Goal: Task Accomplishment & Management: Use online tool/utility

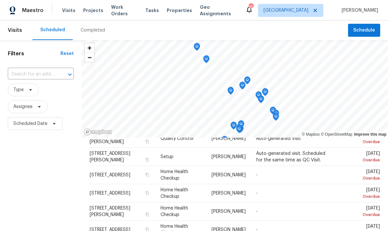
scroll to position [236, 0]
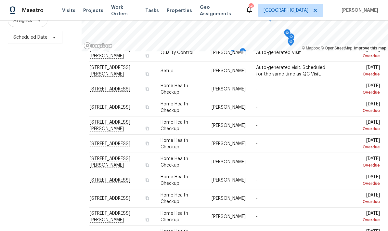
scroll to position [26, 0]
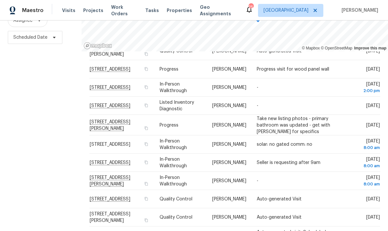
scroll to position [193, 0]
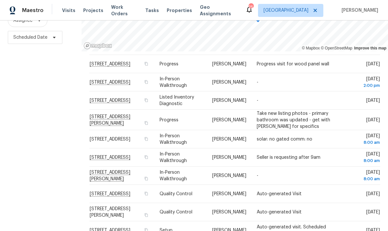
click at [44, 154] on div "Filters Reset ​ Type Assignee Scheduled Date" at bounding box center [40, 95] width 81 height 282
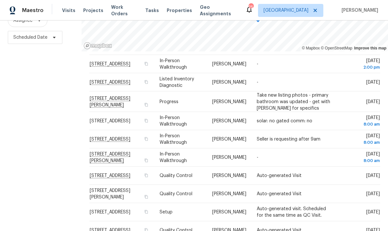
scroll to position [210, 0]
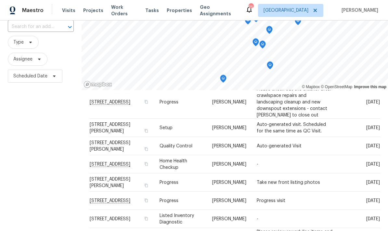
scroll to position [48, 0]
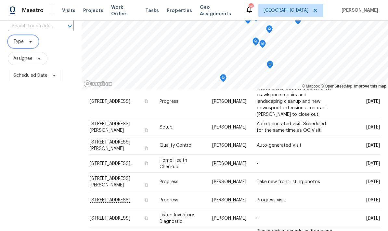
click at [33, 41] on icon at bounding box center [30, 41] width 5 height 5
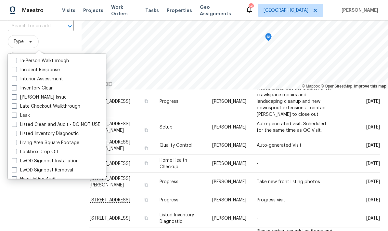
scroll to position [252, 0]
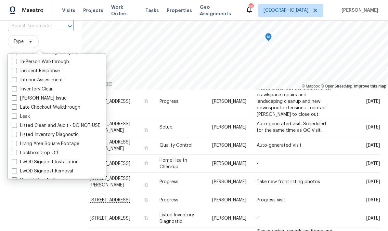
click at [30, 60] on label "In-Person Walkthrough" at bounding box center [40, 61] width 57 height 6
click at [16, 60] on input "In-Person Walkthrough" at bounding box center [14, 60] width 4 height 4
checkbox input "true"
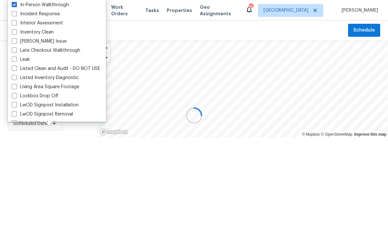
scroll to position [42, 0]
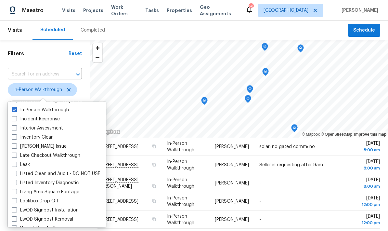
click at [47, 56] on h1 "Filters" at bounding box center [38, 53] width 61 height 6
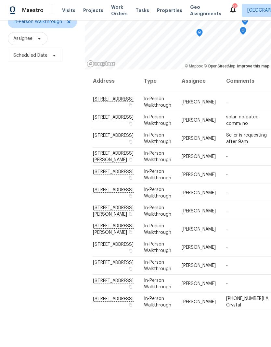
scroll to position [63, 0]
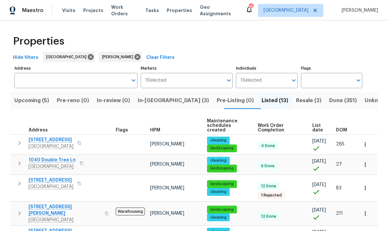
click at [32, 99] on span "Upcoming (5)" at bounding box center [31, 100] width 35 height 9
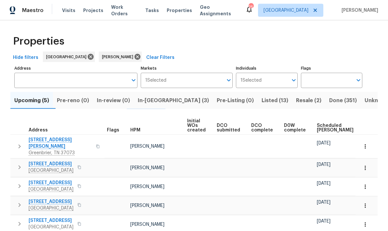
scroll to position [24, 0]
click at [270, 123] on span "Scheduled [PERSON_NAME]" at bounding box center [335, 127] width 37 height 9
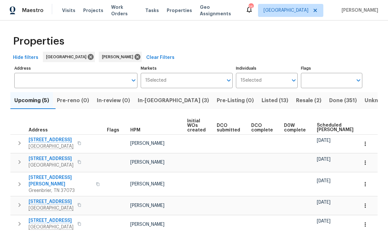
click at [19, 160] on icon "button" at bounding box center [20, 162] width 8 height 8
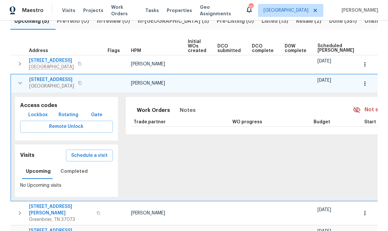
scroll to position [80, 0]
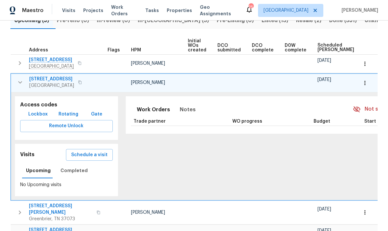
click at [270, 88] on button "button" at bounding box center [364, 83] width 14 height 14
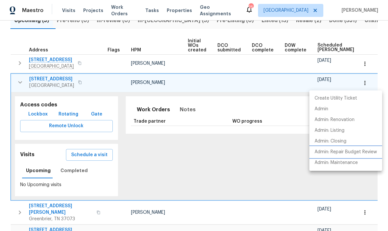
click at [270, 146] on li "Admin: Repair Budget Review" at bounding box center [345, 151] width 73 height 11
click at [68, 169] on div at bounding box center [194, 115] width 388 height 231
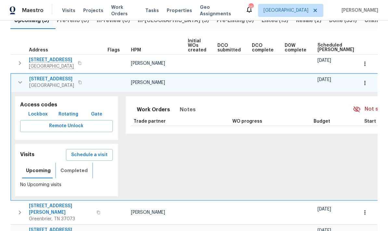
click at [67, 168] on span "Completed" at bounding box center [73, 170] width 27 height 8
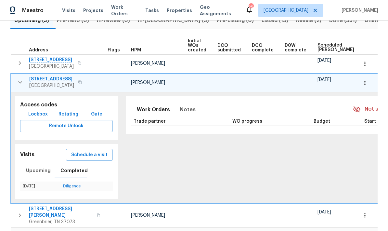
click at [71, 187] on link "Diligence" at bounding box center [72, 186] width 18 height 4
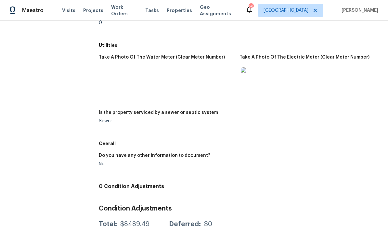
scroll to position [911, 0]
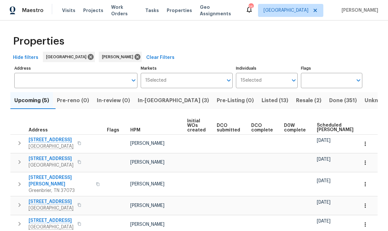
click at [18, 164] on icon "button" at bounding box center [20, 162] width 8 height 8
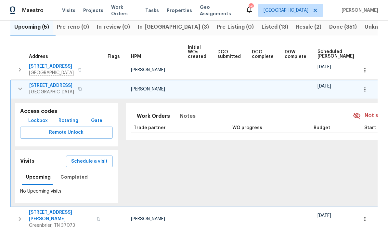
scroll to position [74, 0]
click at [16, 69] on icon "button" at bounding box center [20, 69] width 8 height 8
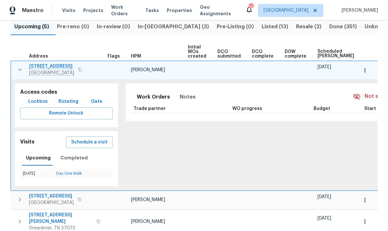
click at [17, 70] on icon "button" at bounding box center [20, 70] width 8 height 8
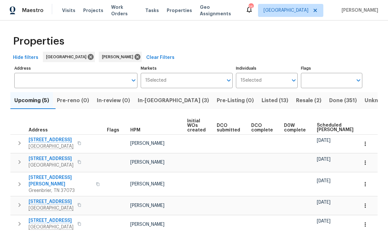
scroll to position [0, 0]
click at [16, 164] on icon "button" at bounding box center [20, 162] width 8 height 8
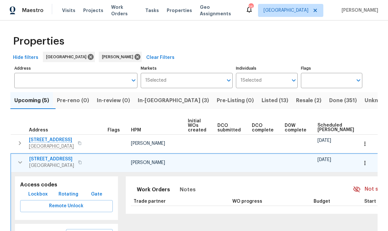
click at [19, 146] on icon "button" at bounding box center [20, 143] width 8 height 8
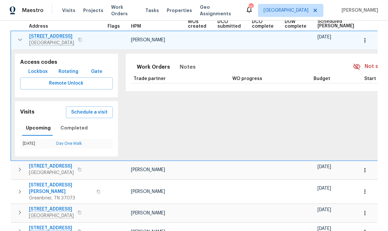
scroll to position [106, 0]
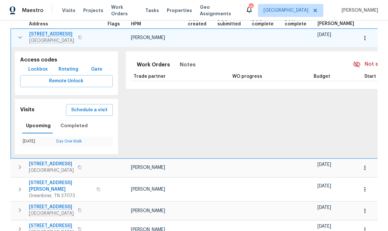
click at [18, 34] on icon "button" at bounding box center [20, 37] width 8 height 8
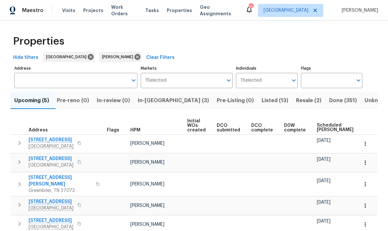
scroll to position [0, 0]
click at [15, 181] on button "button" at bounding box center [19, 183] width 13 height 19
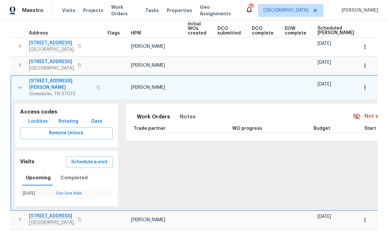
click at [16, 83] on icon "button" at bounding box center [20, 87] width 8 height 8
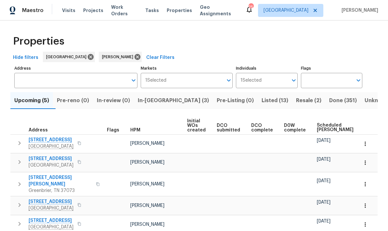
click at [19, 159] on icon "button" at bounding box center [20, 162] width 8 height 8
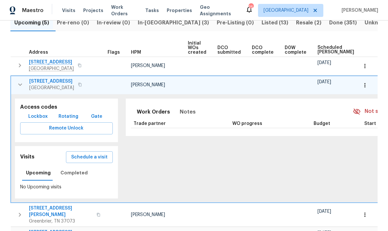
scroll to position [78, 0]
click at [72, 155] on span "Schedule a visit" at bounding box center [89, 157] width 36 height 8
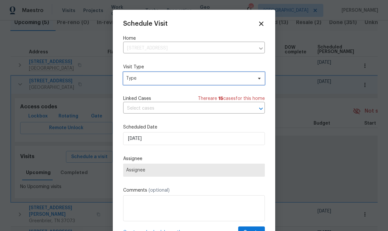
click at [137, 79] on span "Type" at bounding box center [189, 78] width 126 height 6
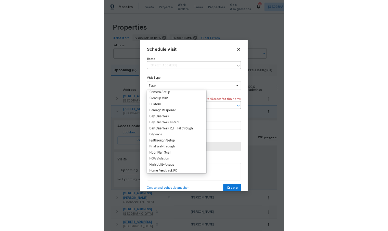
scroll to position [82, 0]
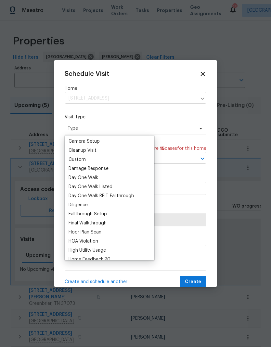
click at [73, 175] on div "Day One Walk" at bounding box center [84, 178] width 30 height 6
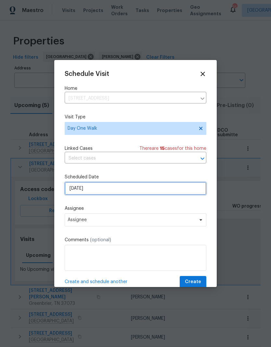
click at [75, 190] on input "[DATE]" at bounding box center [136, 188] width 142 height 13
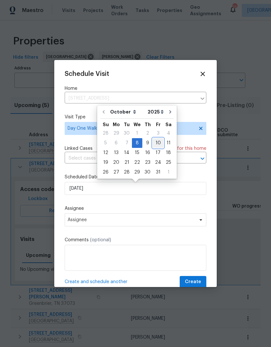
click at [155, 141] on div "10" at bounding box center [158, 143] width 11 height 9
type input "[DATE]"
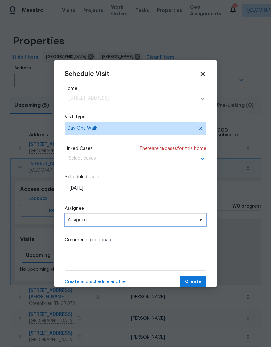
click at [76, 222] on span "Assignee" at bounding box center [131, 220] width 127 height 5
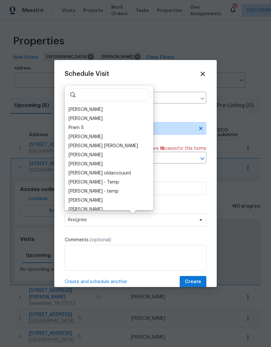
click at [74, 107] on div "[PERSON_NAME]" at bounding box center [86, 109] width 34 height 6
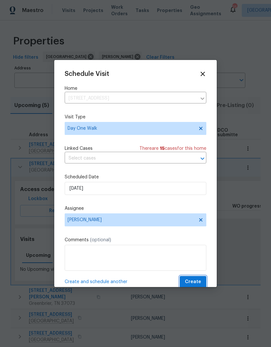
click at [188, 280] on span "Create" at bounding box center [193, 282] width 16 height 8
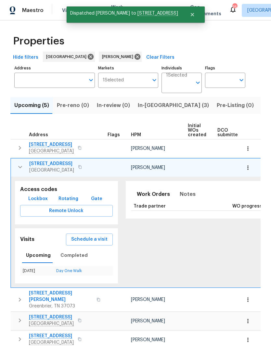
click at [20, 148] on icon "button" at bounding box center [20, 148] width 2 height 4
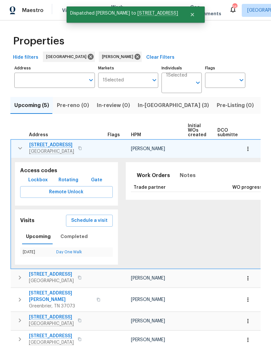
click at [19, 151] on icon "button" at bounding box center [20, 148] width 8 height 8
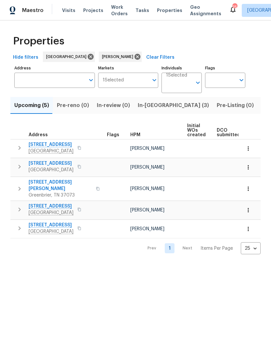
click at [19, 168] on icon "button" at bounding box center [20, 167] width 8 height 8
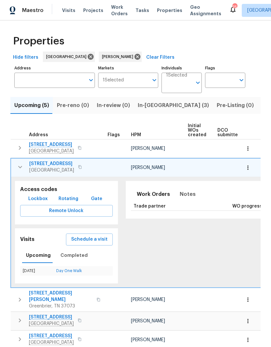
click at [246, 147] on icon "button" at bounding box center [247, 148] width 6 height 6
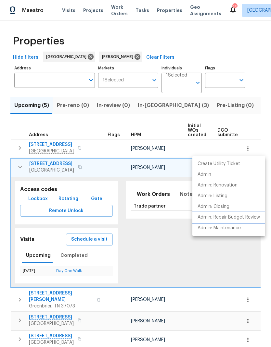
click at [206, 218] on p "Admin: Repair Budget Review" at bounding box center [228, 217] width 62 height 7
click at [19, 168] on div at bounding box center [135, 173] width 271 height 347
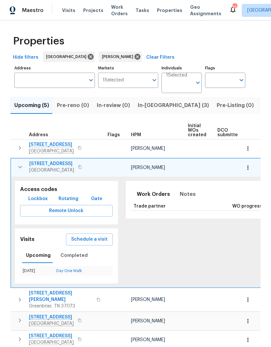
click at [20, 166] on icon "button" at bounding box center [20, 167] width 8 height 8
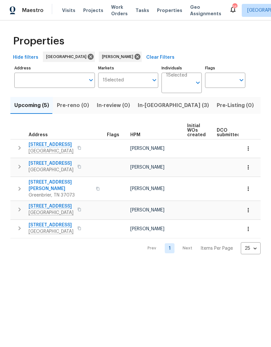
click at [20, 185] on icon "button" at bounding box center [20, 189] width 8 height 8
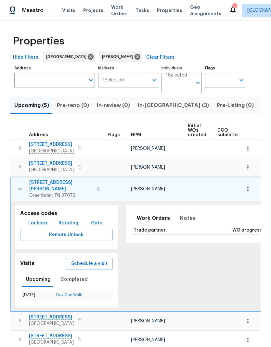
click at [19, 185] on icon "button" at bounding box center [20, 189] width 8 height 8
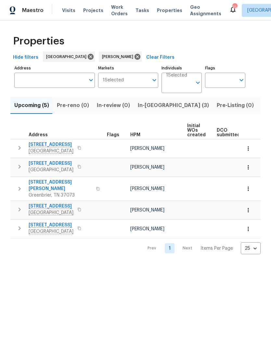
click at [20, 208] on icon "button" at bounding box center [20, 210] width 2 height 4
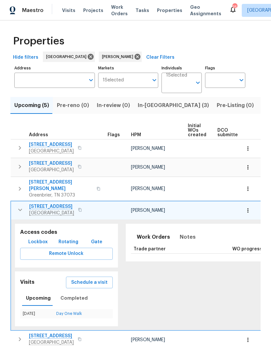
click at [18, 166] on icon "button" at bounding box center [20, 167] width 8 height 8
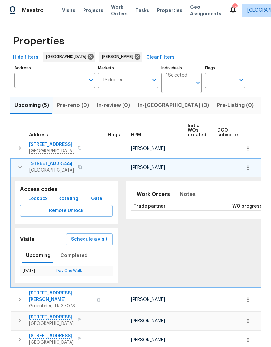
click at [18, 169] on icon "button" at bounding box center [20, 167] width 8 height 8
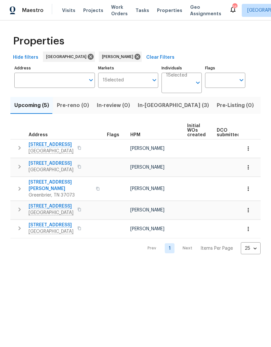
click at [17, 225] on icon "button" at bounding box center [20, 229] width 8 height 8
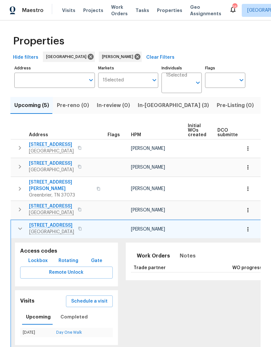
click at [21, 225] on icon "button" at bounding box center [20, 229] width 8 height 8
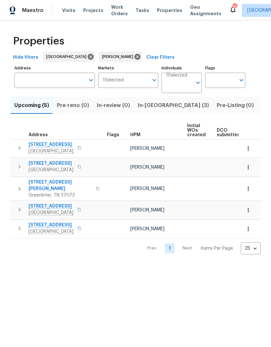
click at [19, 166] on icon "button" at bounding box center [20, 167] width 2 height 4
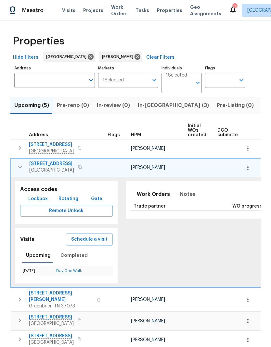
click at [18, 169] on icon "button" at bounding box center [20, 167] width 8 height 8
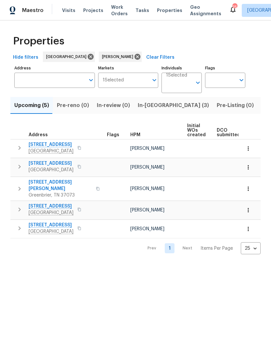
click at [18, 185] on icon "button" at bounding box center [20, 189] width 8 height 8
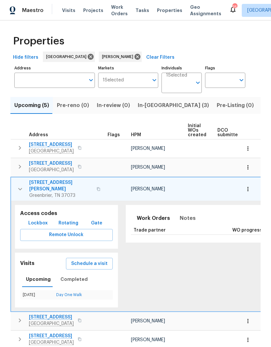
click at [17, 185] on icon "button" at bounding box center [20, 189] width 8 height 8
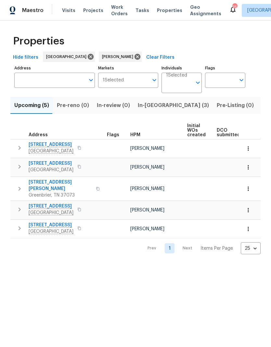
click at [16, 206] on icon "button" at bounding box center [20, 210] width 8 height 8
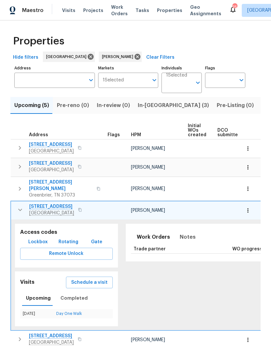
click at [22, 207] on icon "button" at bounding box center [20, 210] width 8 height 8
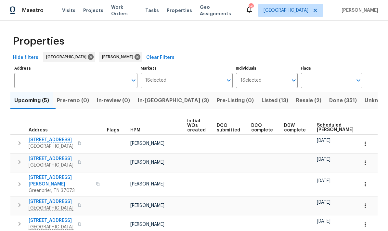
click at [261, 99] on span "Listed (13)" at bounding box center [274, 100] width 27 height 9
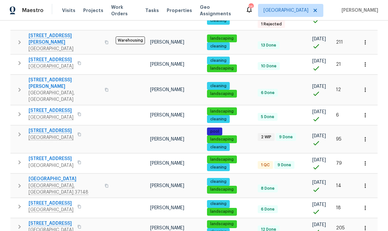
scroll to position [170, 0]
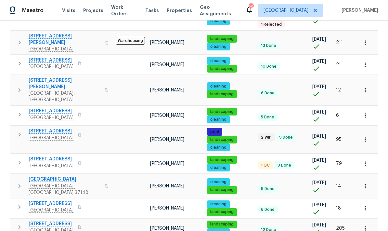
click at [270, 132] on button "button" at bounding box center [365, 139] width 14 height 14
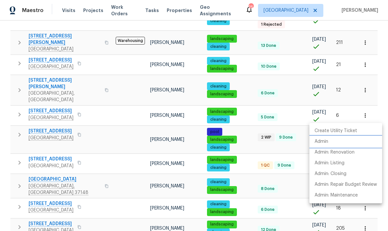
click at [270, 144] on p "Admin" at bounding box center [321, 141] width 14 height 7
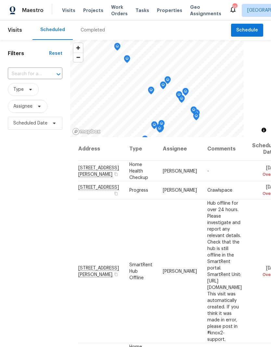
click at [123, 5] on div "Visits Projects Work Orders Tasks Properties Geo Assignments" at bounding box center [145, 10] width 167 height 13
click at [117, 10] on span "Work Orders" at bounding box center [119, 10] width 17 height 13
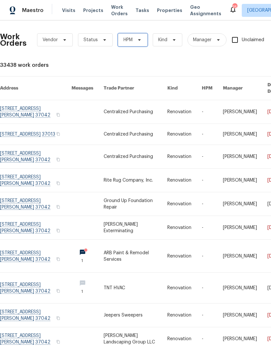
click at [129, 39] on span "HPM" at bounding box center [127, 40] width 9 height 6
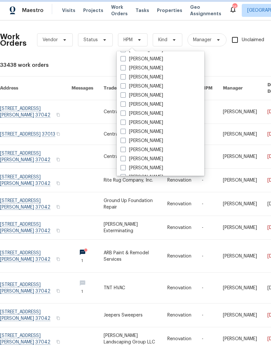
scroll to position [54, 0]
click at [132, 130] on label "[PERSON_NAME]" at bounding box center [141, 131] width 43 height 6
click at [125, 130] on input "[PERSON_NAME]" at bounding box center [122, 130] width 4 height 4
checkbox input "true"
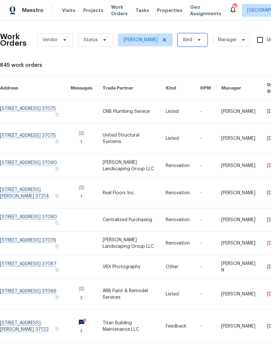
click at [183, 41] on span "Kind" at bounding box center [187, 40] width 9 height 6
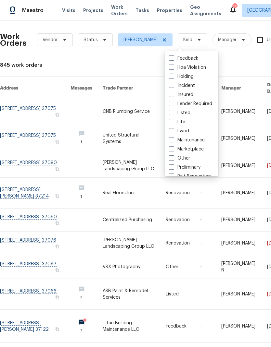
click at [137, 74] on div "Work Orders Vendor Status [PERSON_NAME] Kind Manager Unclaimed ​ View Reno Inde…" at bounding box center [183, 205] width 367 height 358
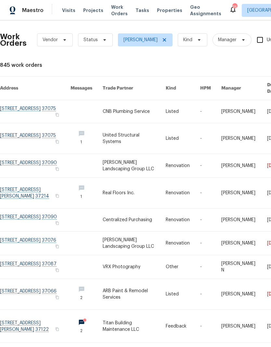
click at [161, 13] on span "Properties" at bounding box center [169, 10] width 25 height 6
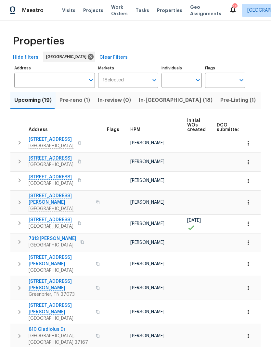
click at [135, 131] on span "HPM" at bounding box center [135, 130] width 10 height 5
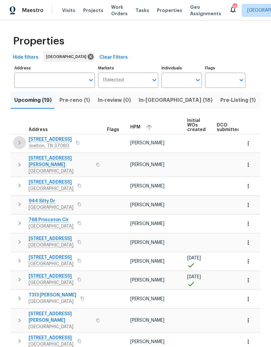
click at [18, 145] on icon "button" at bounding box center [20, 143] width 8 height 8
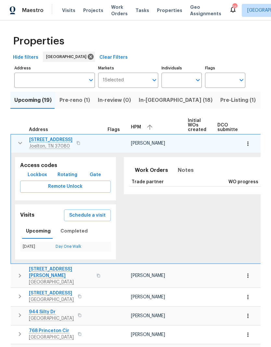
click at [149, 102] on span "In-[GEOGRAPHIC_DATA] (18)" at bounding box center [176, 100] width 74 height 9
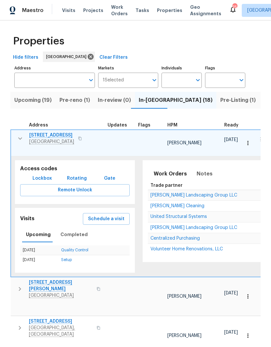
click at [151, 193] on span "[PERSON_NAME] Landscaping Group LLC" at bounding box center [193, 195] width 87 height 5
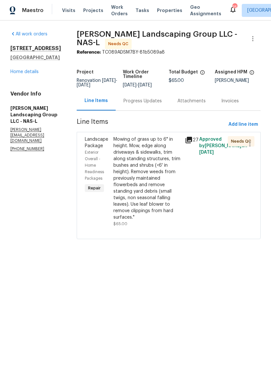
click at [115, 8] on span "Work Orders" at bounding box center [119, 10] width 17 height 13
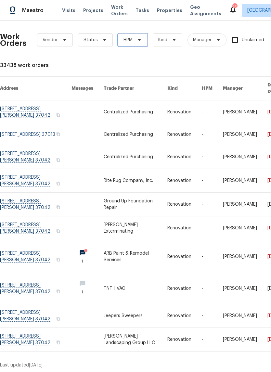
click at [140, 37] on icon at bounding box center [139, 39] width 5 height 5
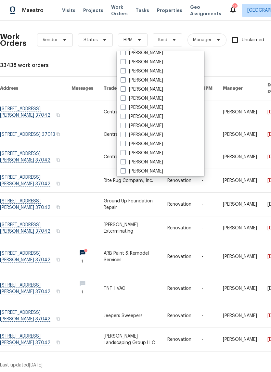
scroll to position [51, 0]
click at [126, 135] on label "[PERSON_NAME]" at bounding box center [141, 134] width 43 height 6
click at [125, 135] on input "[PERSON_NAME]" at bounding box center [122, 133] width 4 height 4
checkbox input "true"
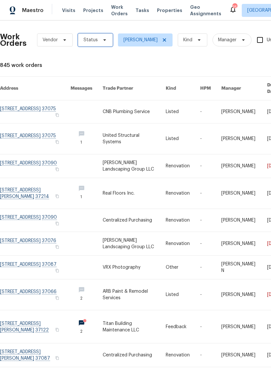
click at [102, 42] on icon at bounding box center [104, 39] width 5 height 5
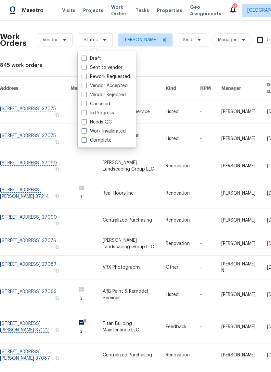
click at [86, 121] on span at bounding box center [83, 121] width 5 height 5
click at [86, 121] on input "Needs QC" at bounding box center [83, 121] width 4 height 4
checkbox input "true"
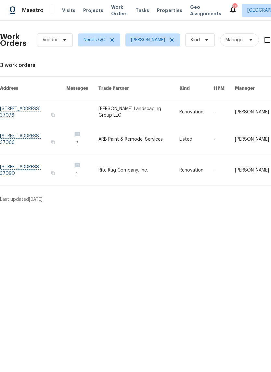
click at [123, 100] on link at bounding box center [138, 111] width 81 height 23
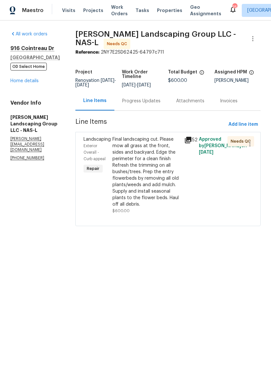
click at [146, 168] on div "Final landscaping cut. Please mow all grass at the front, sides and backyard. E…" at bounding box center [146, 171] width 68 height 71
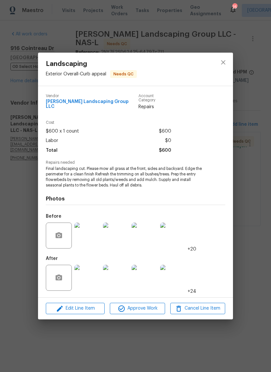
click at [82, 232] on img at bounding box center [87, 235] width 26 height 26
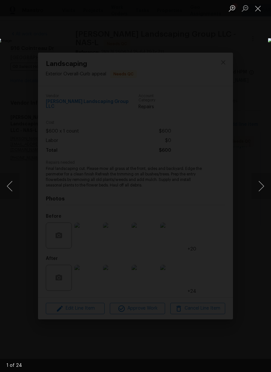
click at [257, 5] on button "Close lightbox" at bounding box center [257, 8] width 13 height 11
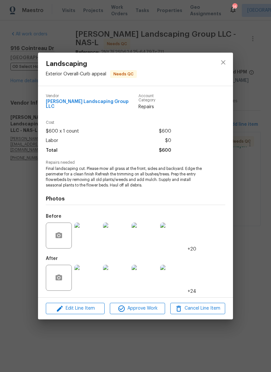
click at [81, 267] on img at bounding box center [87, 278] width 26 height 26
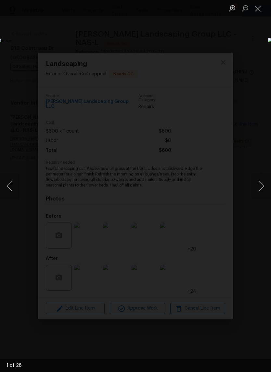
click at [261, 185] on button "Next image" at bounding box center [260, 186] width 19 height 26
click at [212, 202] on img "Lightbox" at bounding box center [104, 185] width 215 height 295
click at [260, 195] on button "Next image" at bounding box center [260, 186] width 19 height 26
click at [261, 197] on button "Next image" at bounding box center [260, 186] width 19 height 26
click at [259, 1] on li "Lightbox" at bounding box center [257, 8] width 13 height 16
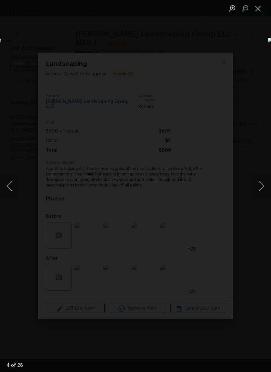
click at [255, 6] on button "Close lightbox" at bounding box center [257, 8] width 13 height 11
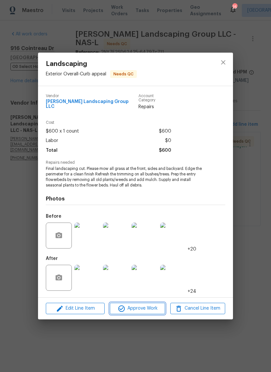
click at [131, 308] on span "Approve Work" at bounding box center [137, 308] width 51 height 8
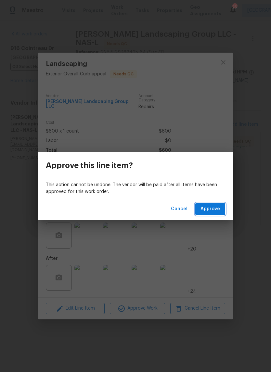
click at [210, 209] on span "Approve" at bounding box center [209, 209] width 19 height 8
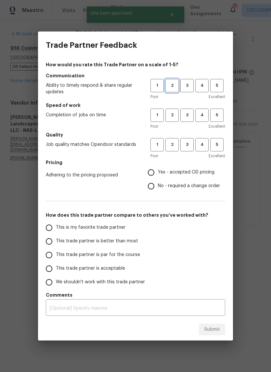
click at [170, 79] on button "2" at bounding box center [171, 85] width 13 height 13
click at [169, 110] on button "2" at bounding box center [171, 114] width 13 height 13
click at [173, 144] on span "2" at bounding box center [172, 144] width 12 height 7
click at [152, 184] on input "No - required a change order" at bounding box center [151, 186] width 14 height 14
radio input "true"
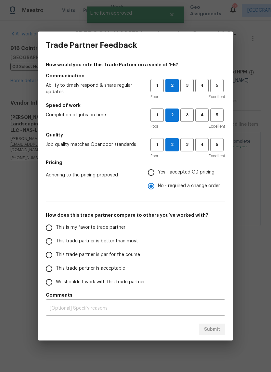
click at [50, 256] on input "This trade partner is par for the course" at bounding box center [49, 255] width 14 height 14
click at [211, 325] on button "Submit" at bounding box center [212, 329] width 26 height 12
radio input "true"
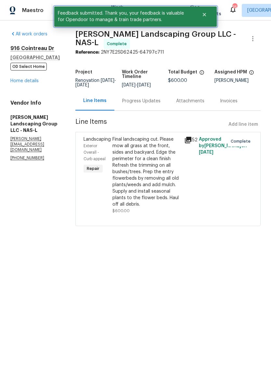
click at [205, 17] on button "Close" at bounding box center [204, 14] width 21 height 13
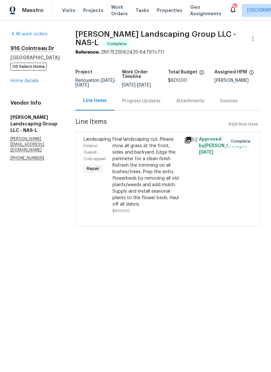
click at [114, 15] on span "Work Orders" at bounding box center [119, 10] width 17 height 13
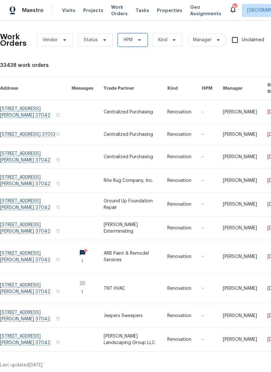
click at [130, 41] on span "HPM" at bounding box center [127, 40] width 9 height 6
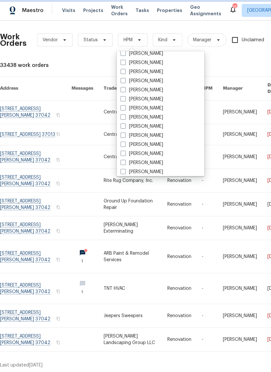
scroll to position [42, 0]
click at [125, 147] on label "[PERSON_NAME]" at bounding box center [141, 144] width 43 height 6
click at [125, 145] on input "[PERSON_NAME]" at bounding box center [122, 143] width 4 height 4
checkbox input "true"
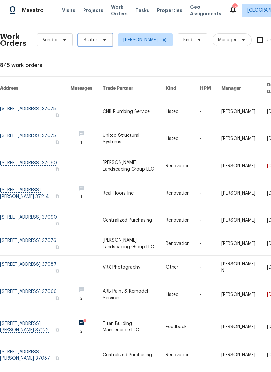
click at [94, 37] on span "Status" at bounding box center [90, 40] width 14 height 6
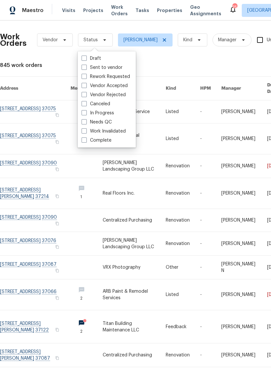
click at [84, 123] on span at bounding box center [83, 121] width 5 height 5
click at [84, 123] on input "Needs QC" at bounding box center [83, 121] width 4 height 4
checkbox input "true"
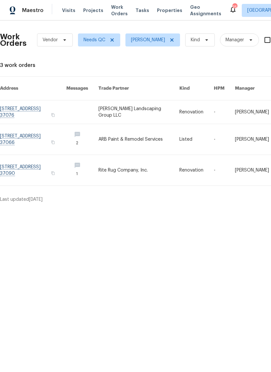
click at [144, 167] on link at bounding box center [138, 170] width 81 height 31
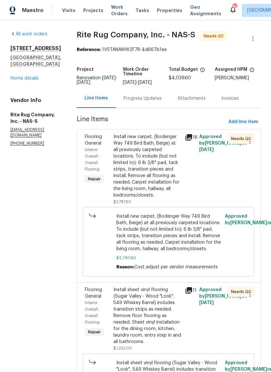
click at [191, 141] on icon at bounding box center [188, 137] width 6 height 6
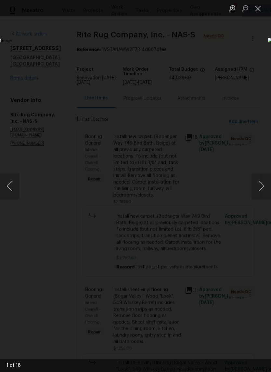
click at [260, 184] on button "Next image" at bounding box center [260, 186] width 19 height 26
click at [261, 189] on button "Next image" at bounding box center [260, 186] width 19 height 26
click at [253, 9] on button "Close lightbox" at bounding box center [257, 8] width 13 height 11
